Goal: Contribute content: Contribute content

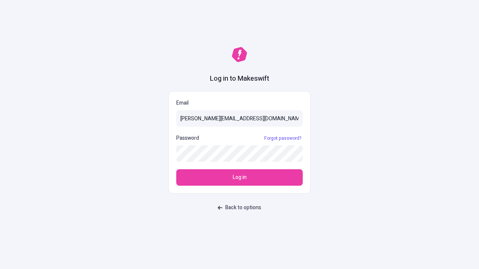
type input "[PERSON_NAME][EMAIL_ADDRESS][DOMAIN_NAME]"
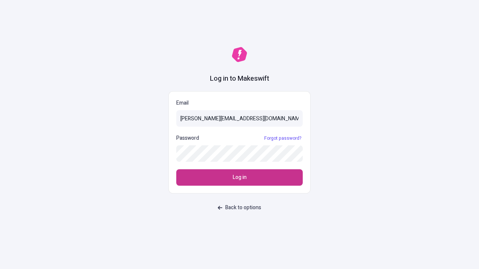
click at [240, 178] on span "Log in" at bounding box center [240, 178] width 14 height 8
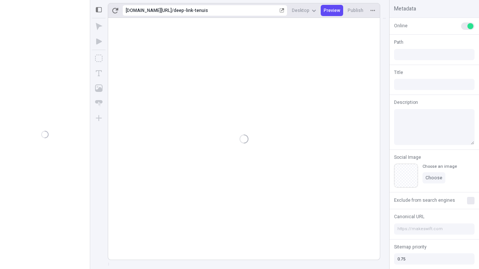
type input "/deep-link-tenuis"
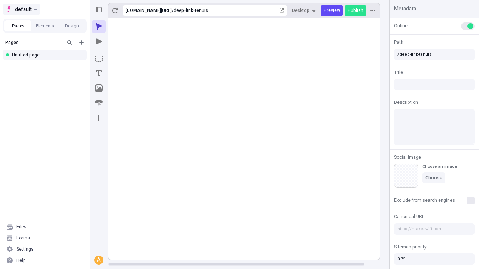
click at [21, 9] on span "default" at bounding box center [23, 9] width 17 height 9
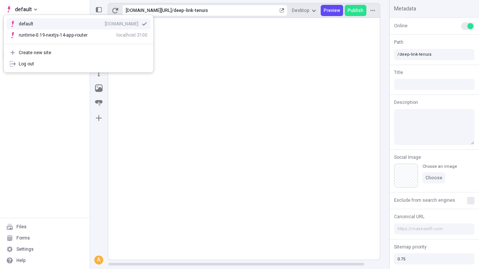
click at [105, 22] on div "[DOMAIN_NAME]" at bounding box center [122, 24] width 34 height 6
click at [82, 43] on icon "Add new" at bounding box center [81, 42] width 4 height 4
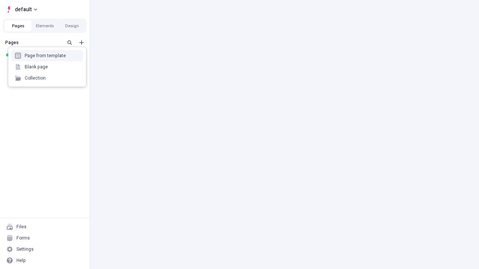
click at [47, 67] on div "Blank page" at bounding box center [47, 66] width 72 height 11
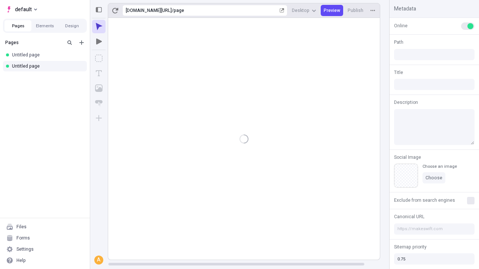
type input "/page"
click at [99, 58] on icon "Box" at bounding box center [98, 58] width 7 height 7
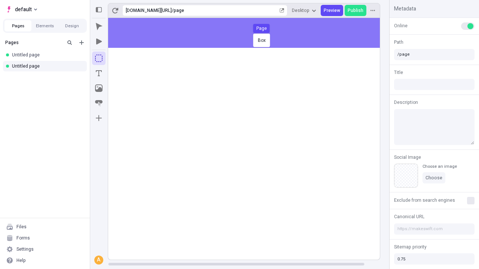
click at [252, 33] on div "Box Page" at bounding box center [239, 134] width 479 height 269
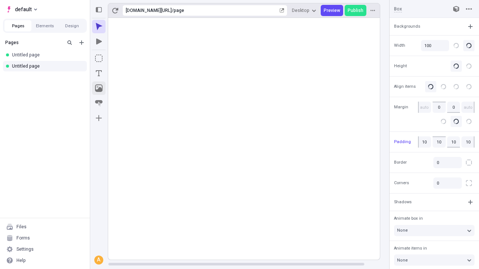
click at [99, 88] on icon "Image" at bounding box center [98, 88] width 7 height 7
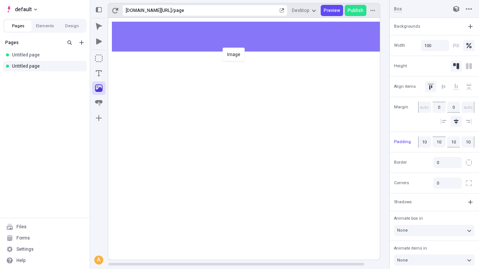
click at [252, 37] on div "Image" at bounding box center [239, 134] width 479 height 269
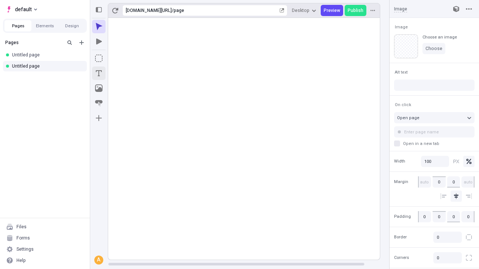
click at [99, 73] on icon "Text" at bounding box center [99, 73] width 6 height 6
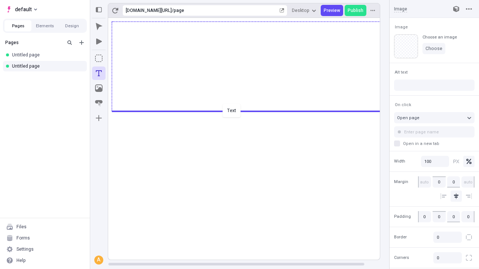
click at [252, 111] on div "Text" at bounding box center [239, 134] width 479 height 269
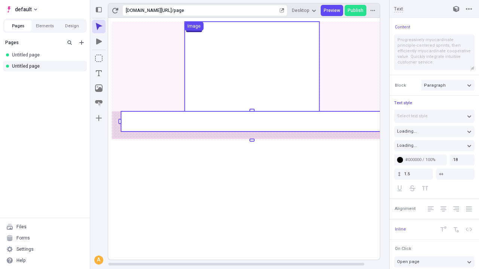
click at [252, 122] on rect at bounding box center [252, 122] width 262 height 20
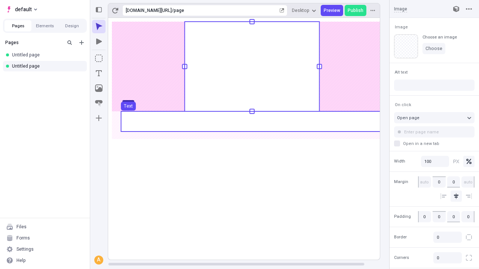
click at [252, 122] on use at bounding box center [252, 122] width 262 height 20
click at [252, 122] on rect at bounding box center [252, 139] width 288 height 242
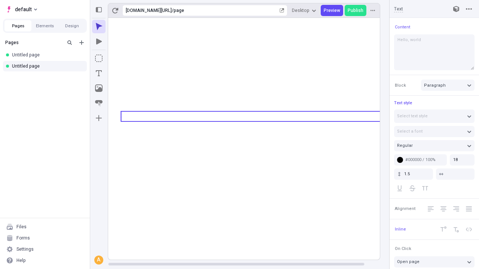
type textarea "Hello, world!"
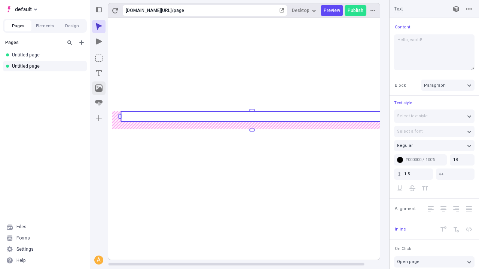
click at [99, 88] on icon "Image" at bounding box center [98, 88] width 7 height 7
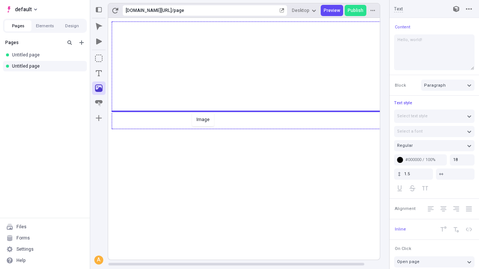
click at [252, 128] on div "Image" at bounding box center [239, 134] width 479 height 269
